Goal: Check status

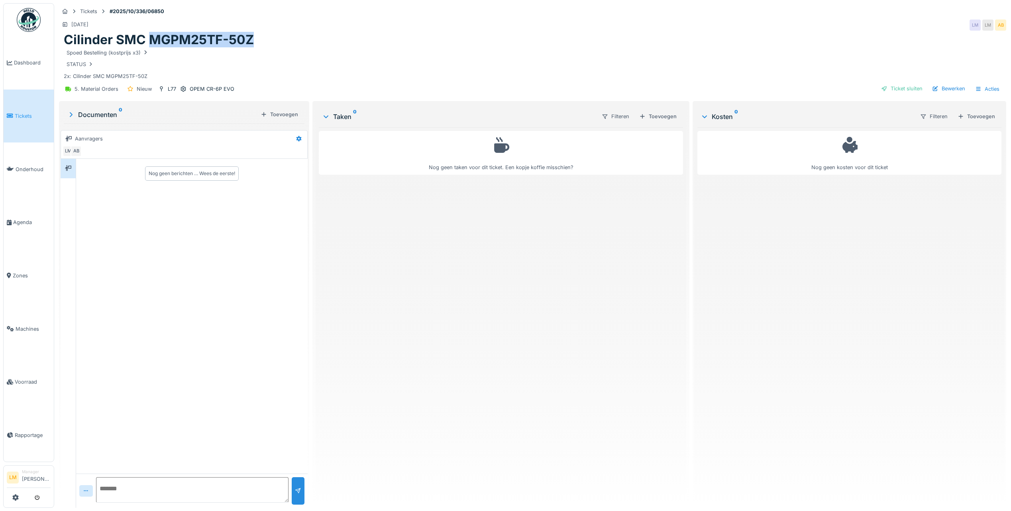
click at [16, 121] on link "Tickets" at bounding box center [29, 116] width 50 height 53
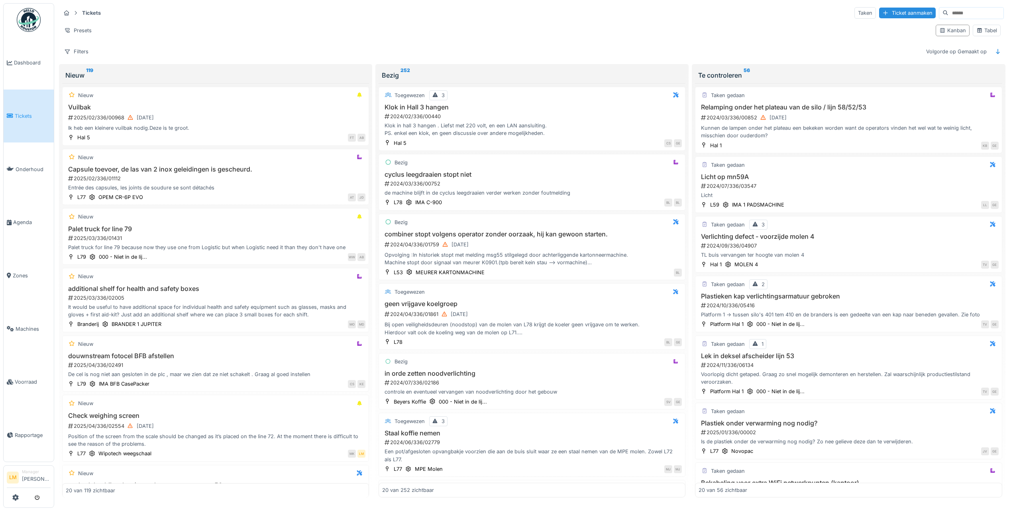
click at [499, 50] on div "Filters Volgorde op Gemaakt op" at bounding box center [532, 52] width 943 height 12
click at [25, 126] on link "Tickets" at bounding box center [29, 116] width 50 height 53
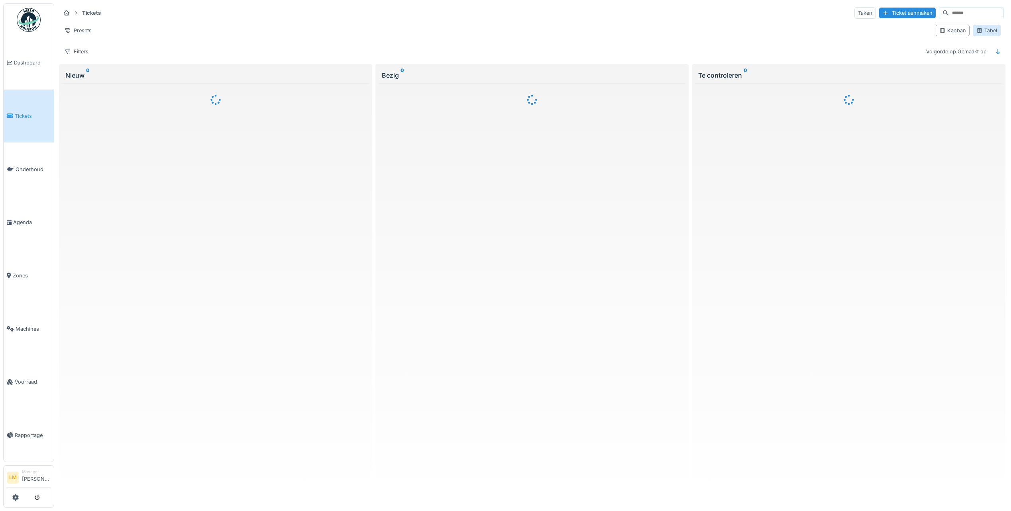
click at [981, 32] on div "Tabel" at bounding box center [986, 31] width 21 height 8
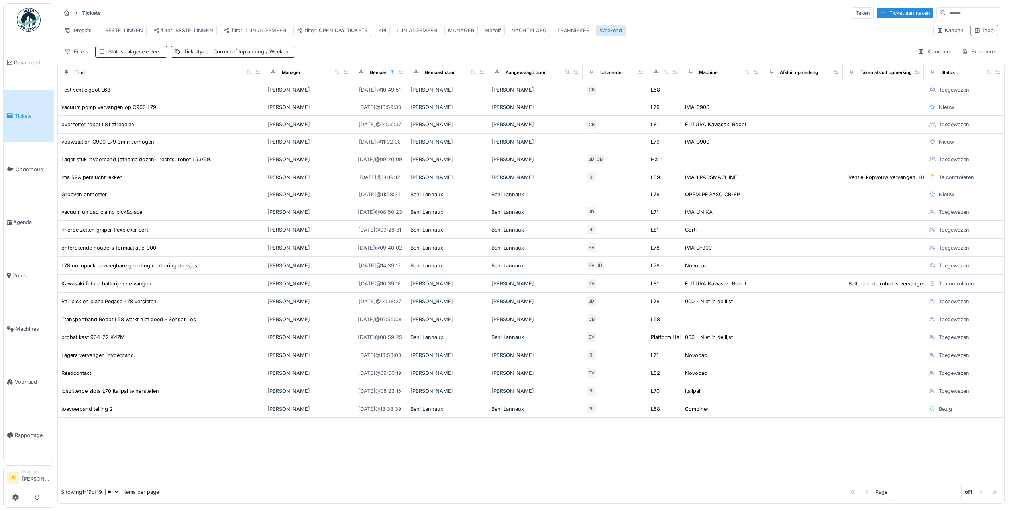
click at [604, 34] on div "Weekend" at bounding box center [610, 31] width 22 height 8
click at [350, 52] on div "Filters Status : 4 geselecteerd Tickettype : Correctief Inplanning / Weekend Ko…" at bounding box center [531, 52] width 940 height 12
click at [266, 30] on div "filter: LIJN ALGEMEEN" at bounding box center [254, 31] width 63 height 8
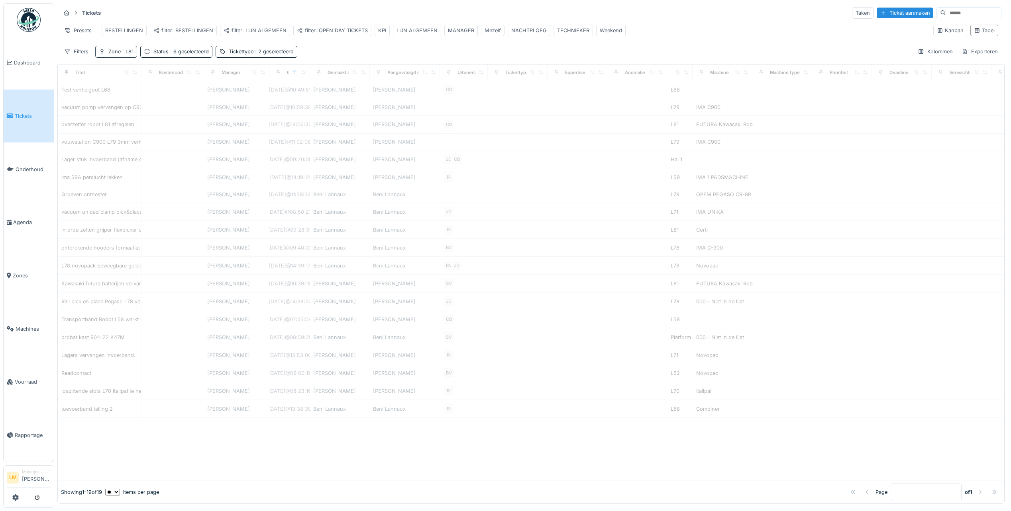
click at [120, 55] on div "Zone : L81" at bounding box center [120, 52] width 25 height 8
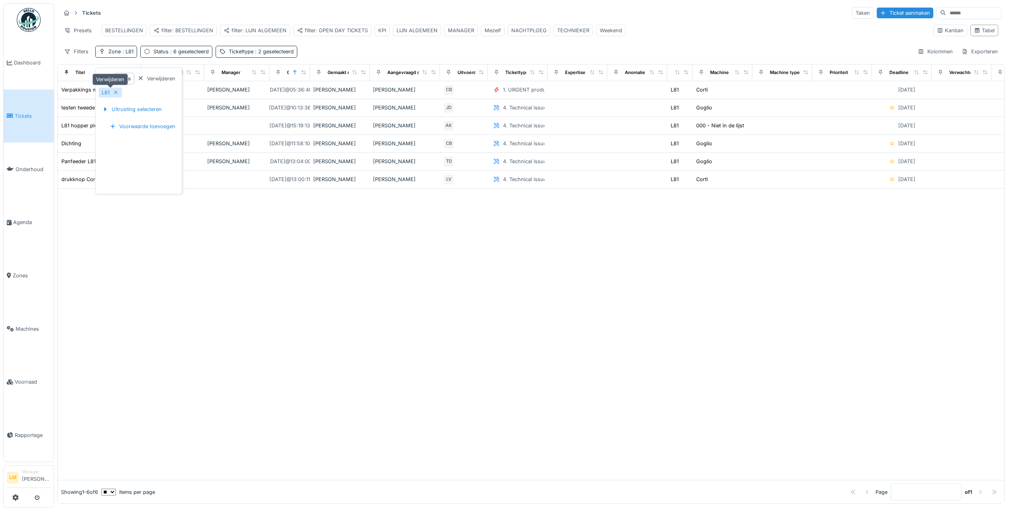
click at [119, 92] on icon at bounding box center [116, 92] width 6 height 5
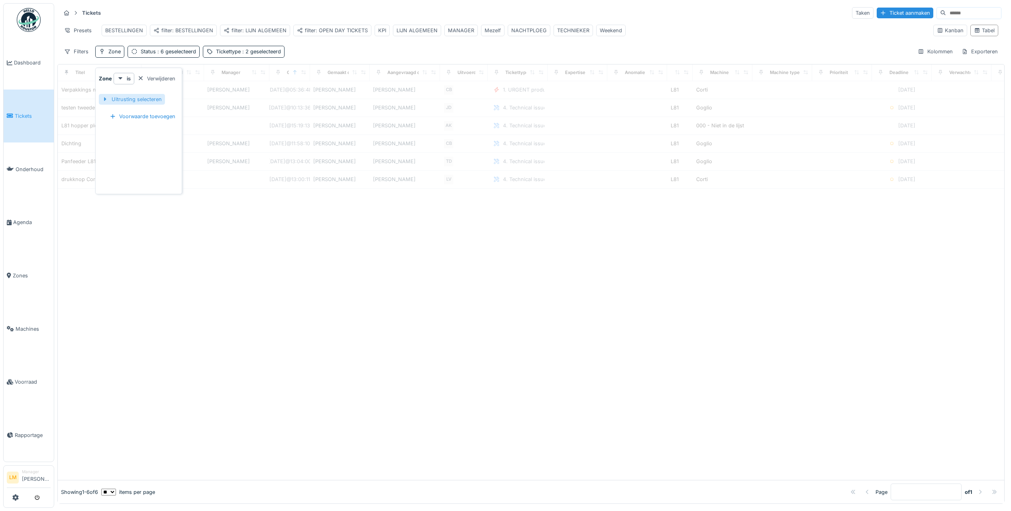
click at [122, 99] on div "Uitrusting selecteren" at bounding box center [132, 99] width 66 height 11
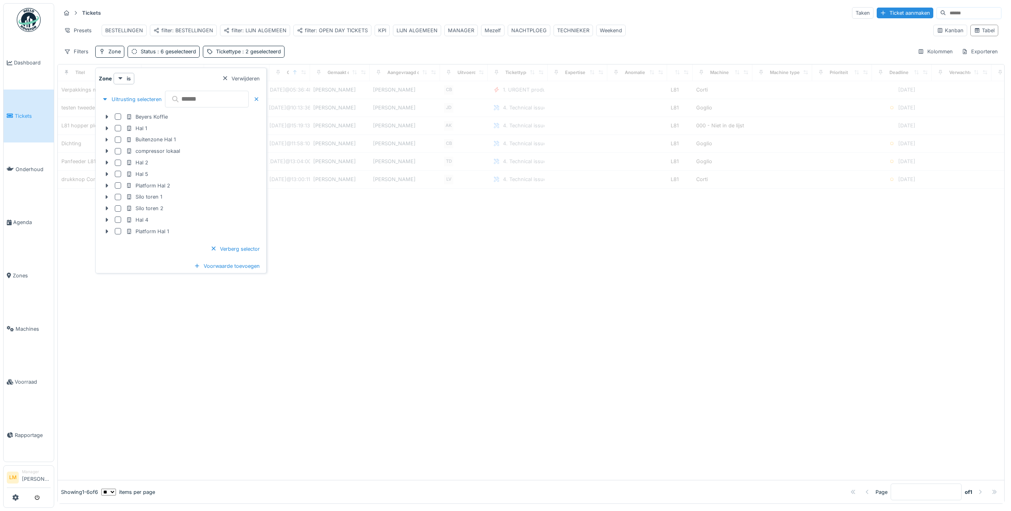
click at [189, 94] on input "text" at bounding box center [207, 99] width 84 height 17
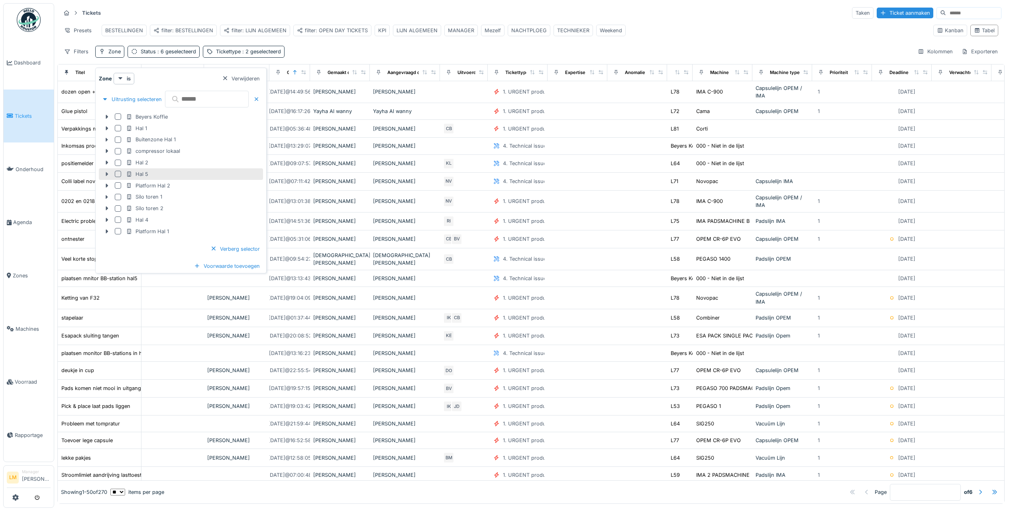
click at [105, 174] on icon at bounding box center [107, 174] width 6 height 5
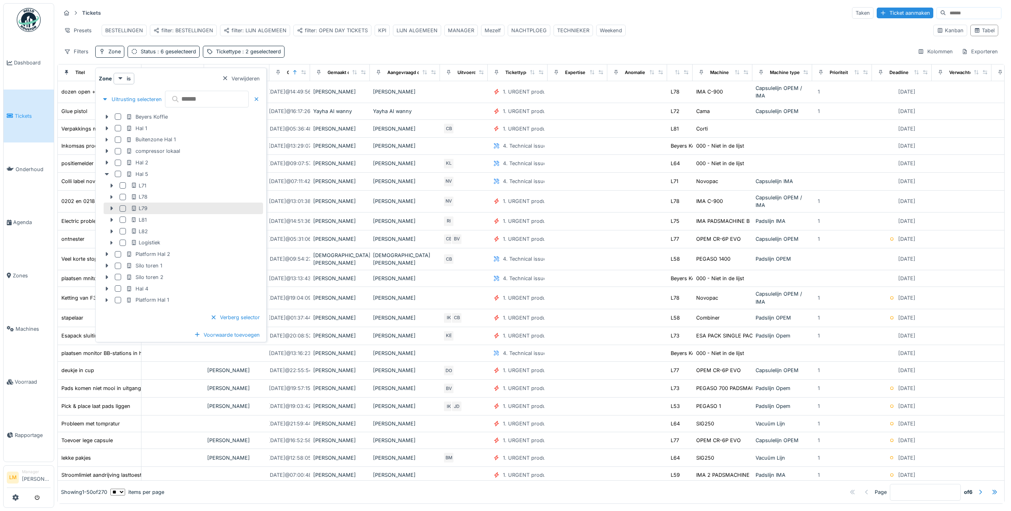
click at [122, 207] on div at bounding box center [122, 209] width 6 height 6
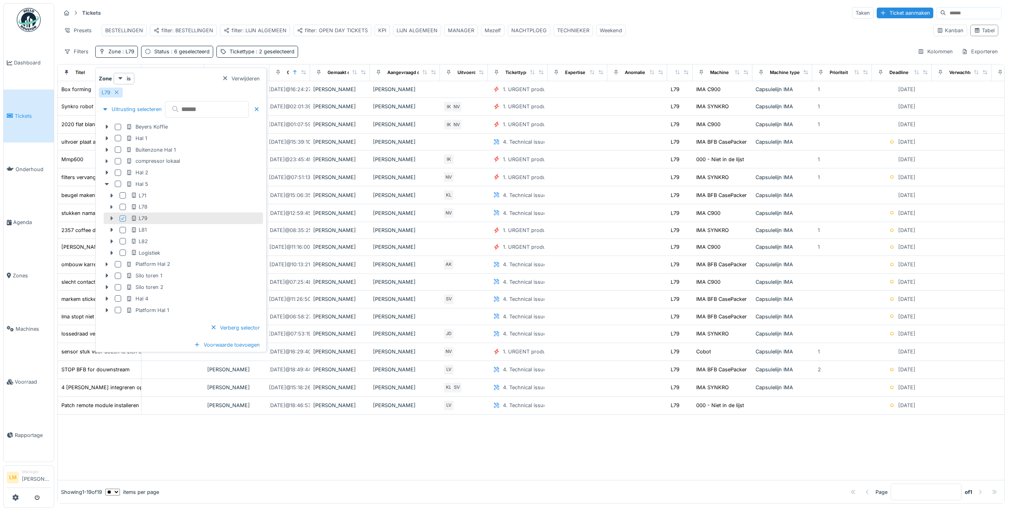
click at [114, 218] on icon at bounding box center [111, 218] width 6 height 5
click at [321, 52] on div "Filters Zone : L79 Status : 6 geselecteerd Tickettype : 2 geselecteerd Kolommen…" at bounding box center [531, 52] width 940 height 12
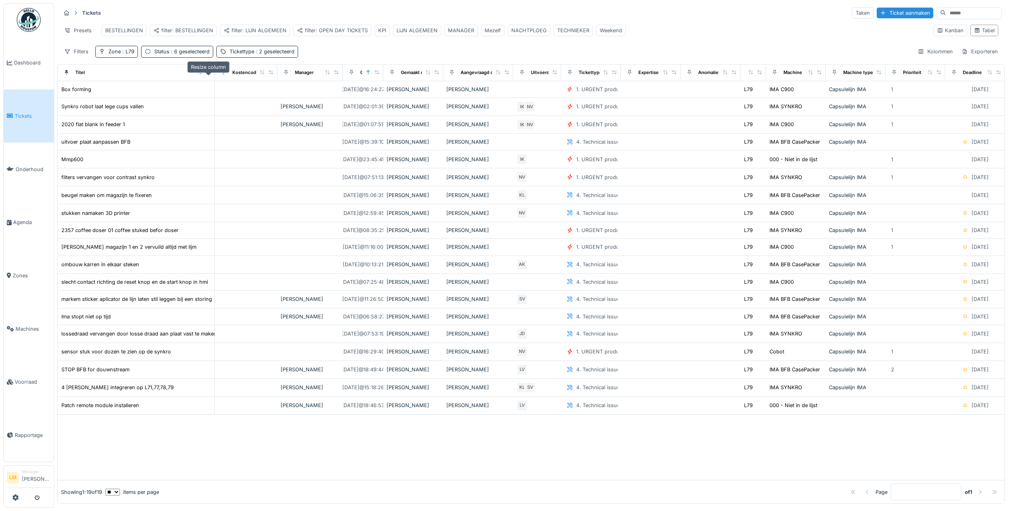
drag, startPoint x: 135, startPoint y: 78, endPoint x: 209, endPoint y: 79, distance: 73.3
click at [209, 74] on icon at bounding box center [209, 72] width 6 height 4
click at [120, 55] on div "Zone : L79" at bounding box center [121, 52] width 26 height 8
click at [168, 80] on div "Verwijderen" at bounding box center [156, 78] width 44 height 11
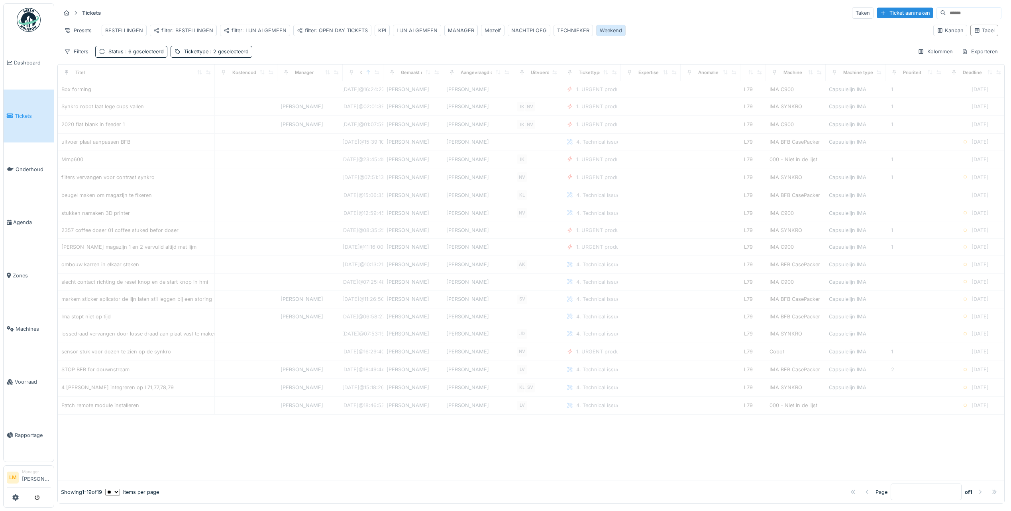
click at [616, 27] on div "Weekend" at bounding box center [610, 31] width 22 height 8
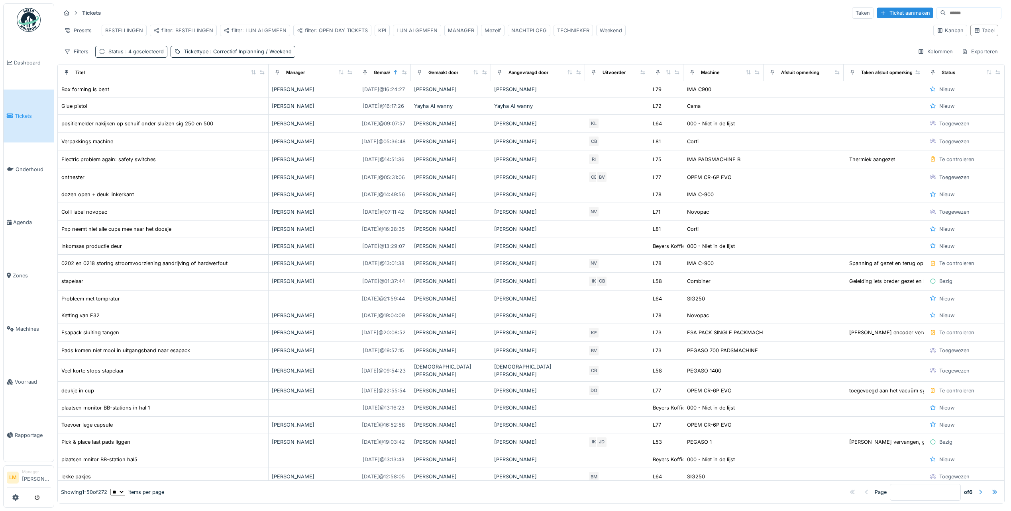
click at [120, 55] on div "Status : 4 geselecteerd" at bounding box center [135, 52] width 55 height 8
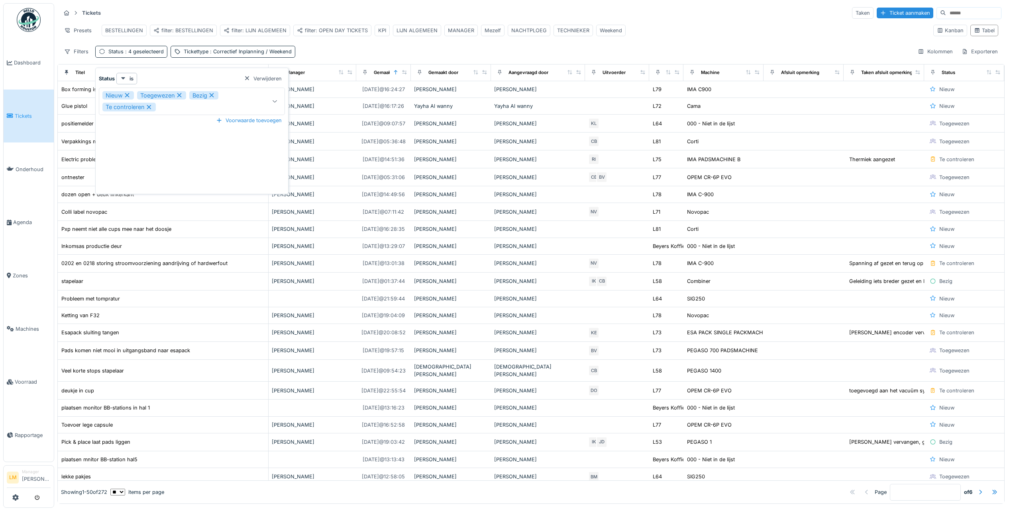
click at [332, 52] on div "Filters Status : 4 geselecteerd Tickettype : Correctief Inplanning / Weekend Ko…" at bounding box center [531, 52] width 940 height 12
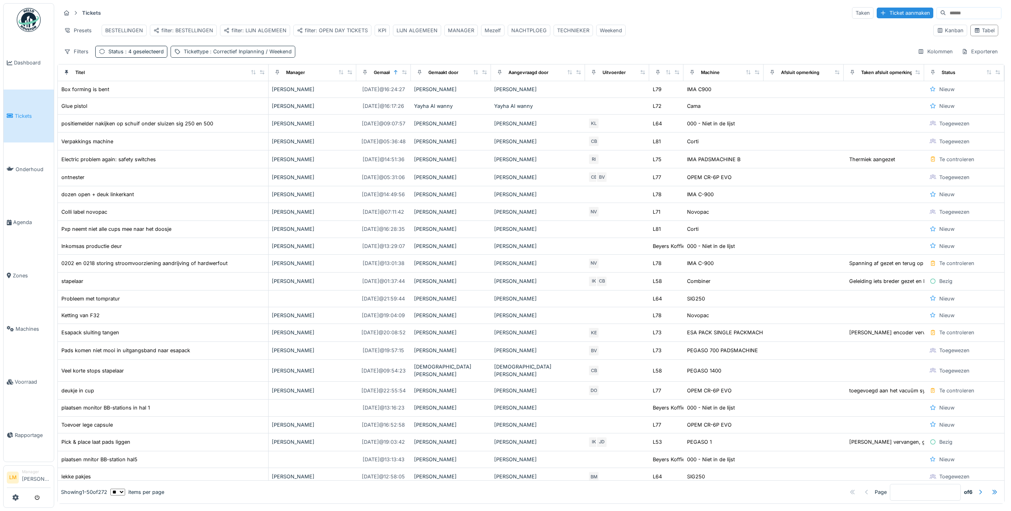
click at [231, 55] on span ": Correctief Inplanning / Weekend" at bounding box center [249, 52] width 83 height 6
click at [599, 32] on div "Weekend" at bounding box center [610, 31] width 22 height 8
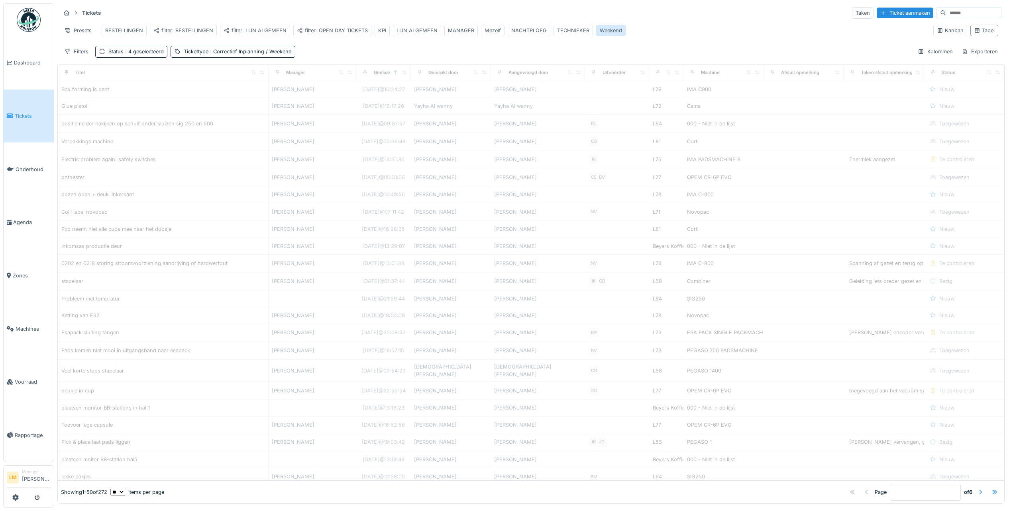
click at [599, 32] on div "Weekend" at bounding box center [610, 31] width 22 height 8
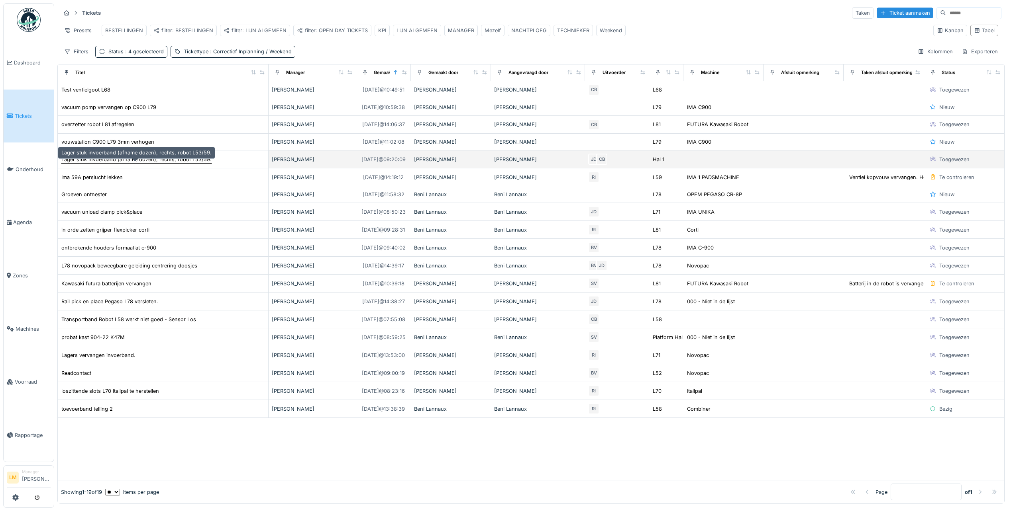
click at [110, 163] on div "Lager stuk invoerband (afname dozen), rechts, robot L53/59." at bounding box center [136, 160] width 150 height 8
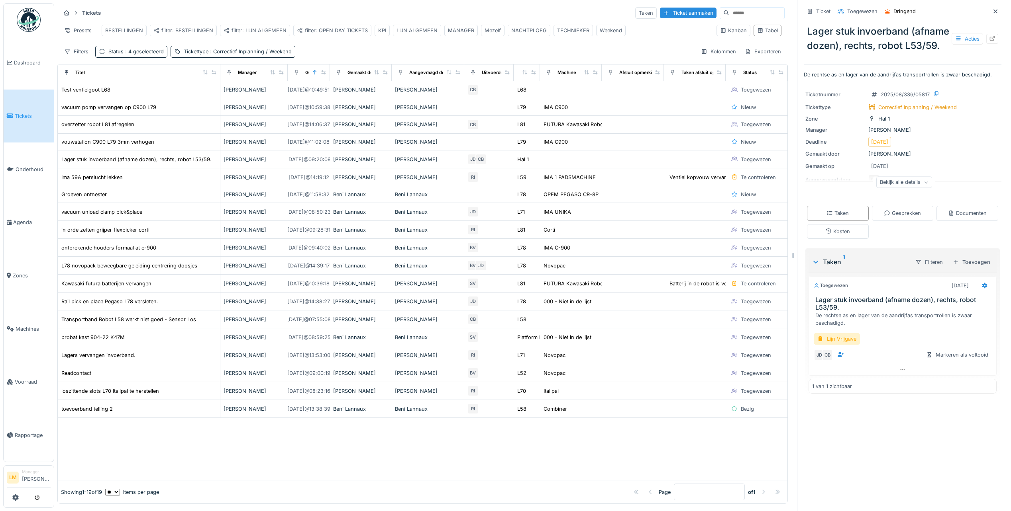
click at [901, 188] on div "Bekijk alle details" at bounding box center [904, 183] width 56 height 12
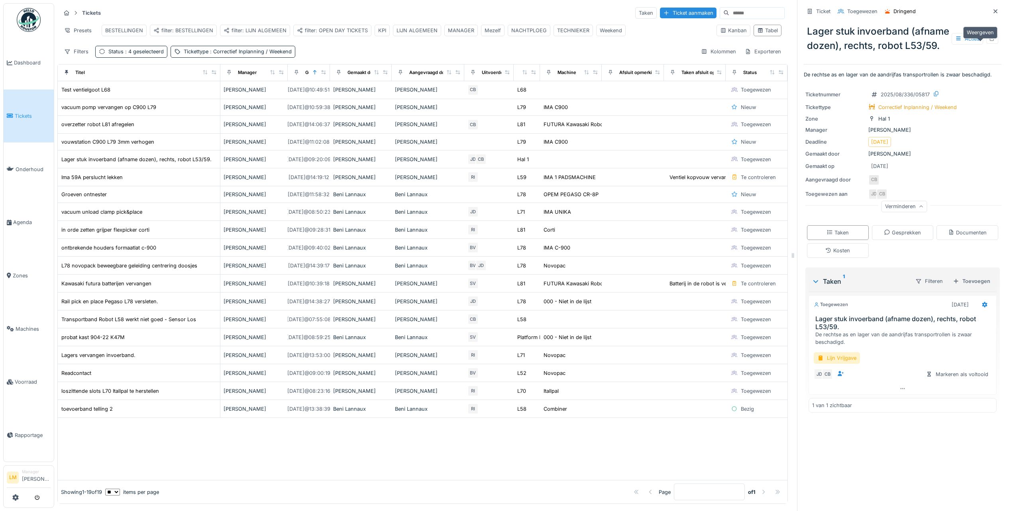
click at [986, 44] on div at bounding box center [992, 39] width 12 height 10
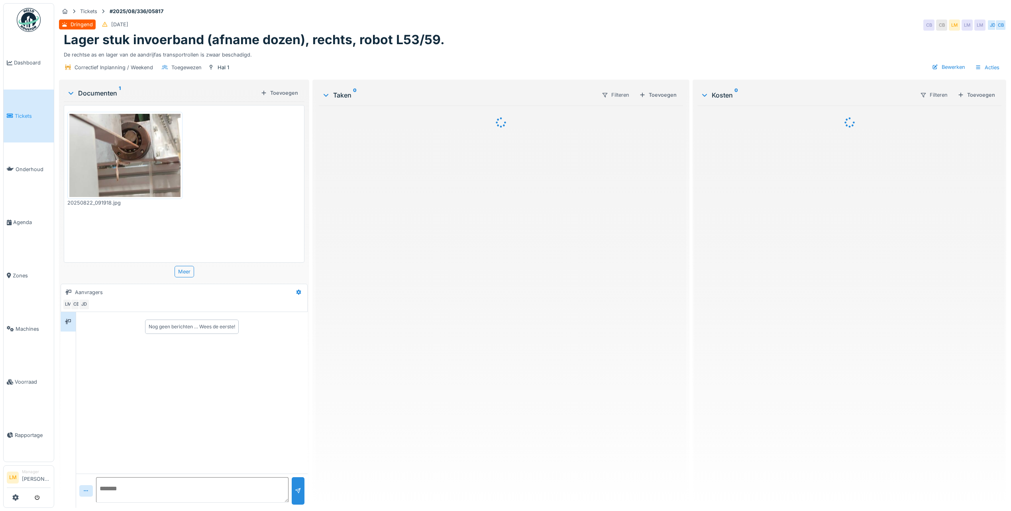
click at [130, 153] on img at bounding box center [124, 155] width 111 height 83
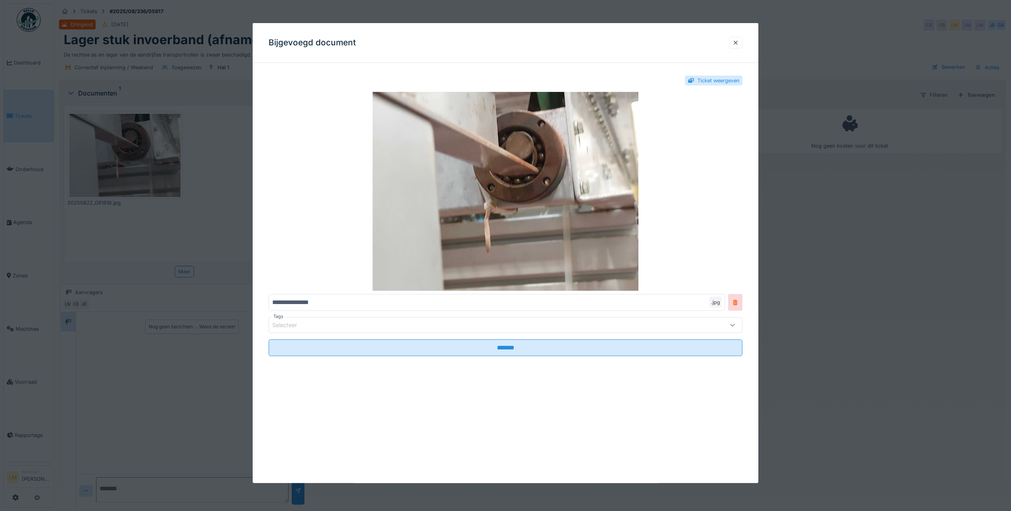
click at [183, 132] on div at bounding box center [505, 255] width 1011 height 511
